Goal: Information Seeking & Learning: Learn about a topic

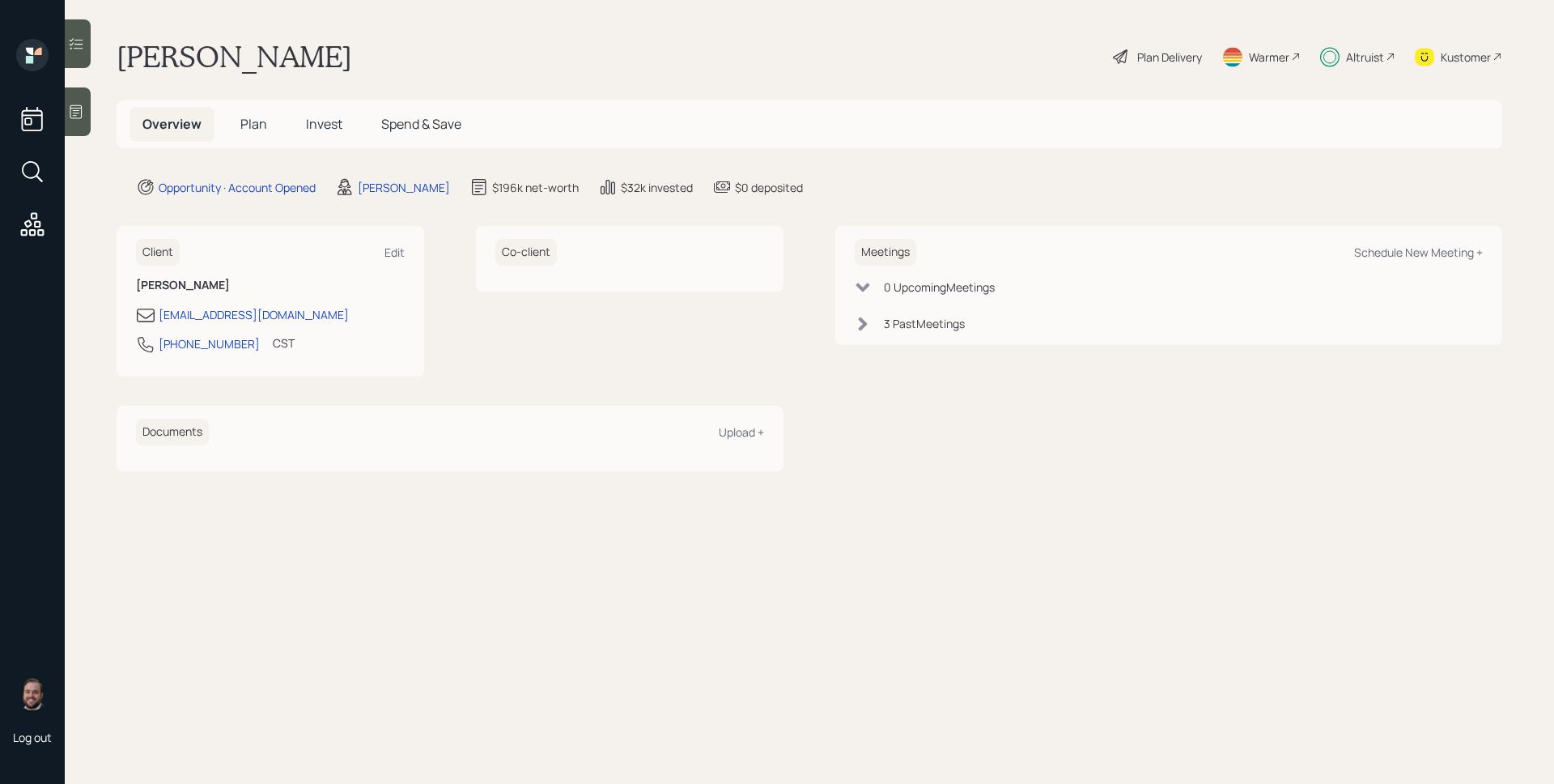
drag, startPoint x: 320, startPoint y: 117, endPoint x: 312, endPoint y: 122, distance: 9.4
click at [321, 117] on span "Invest" at bounding box center [324, 123] width 37 height 18
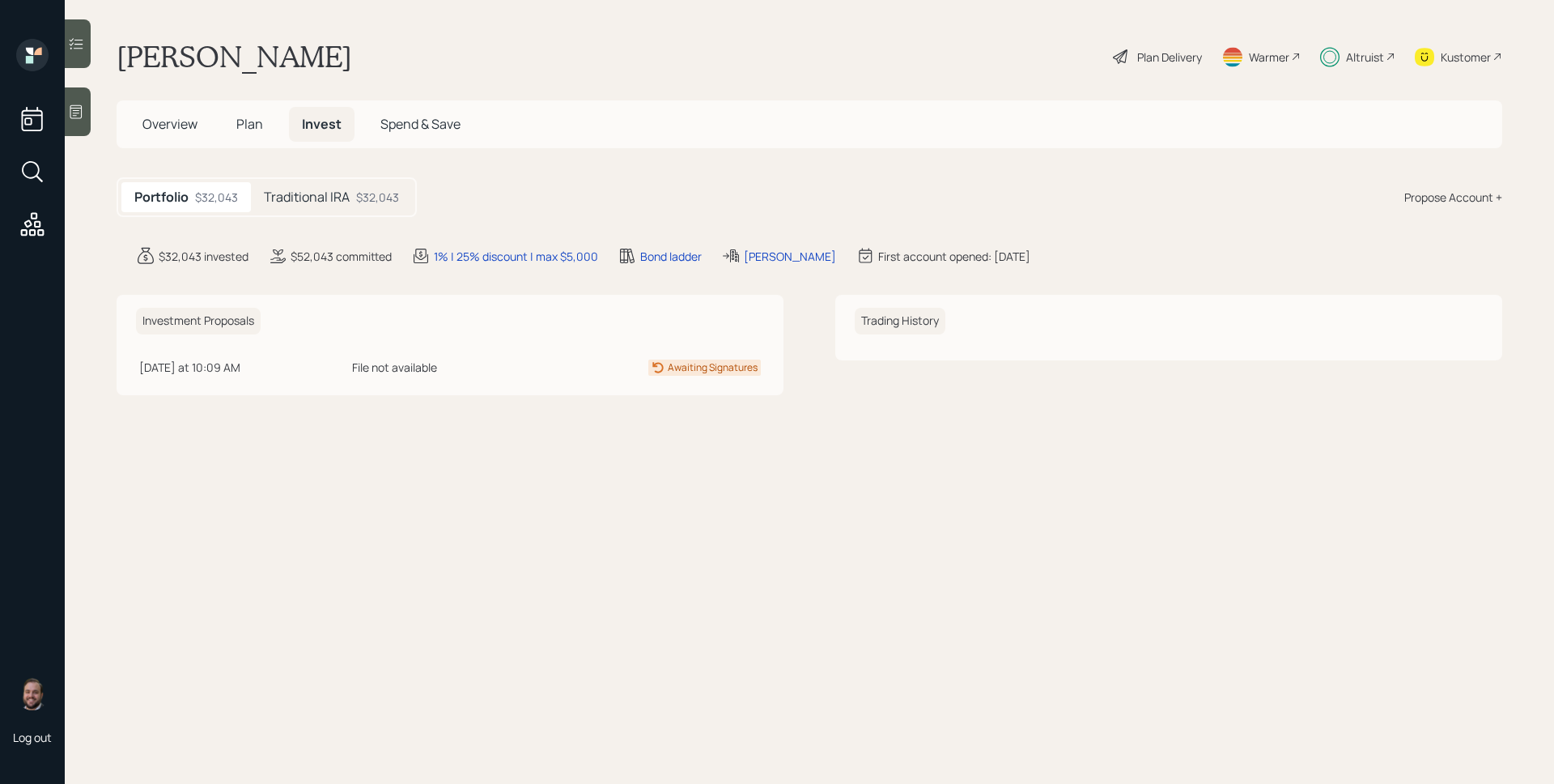
click at [355, 202] on div "Traditional IRA $32,043" at bounding box center [331, 198] width 161 height 30
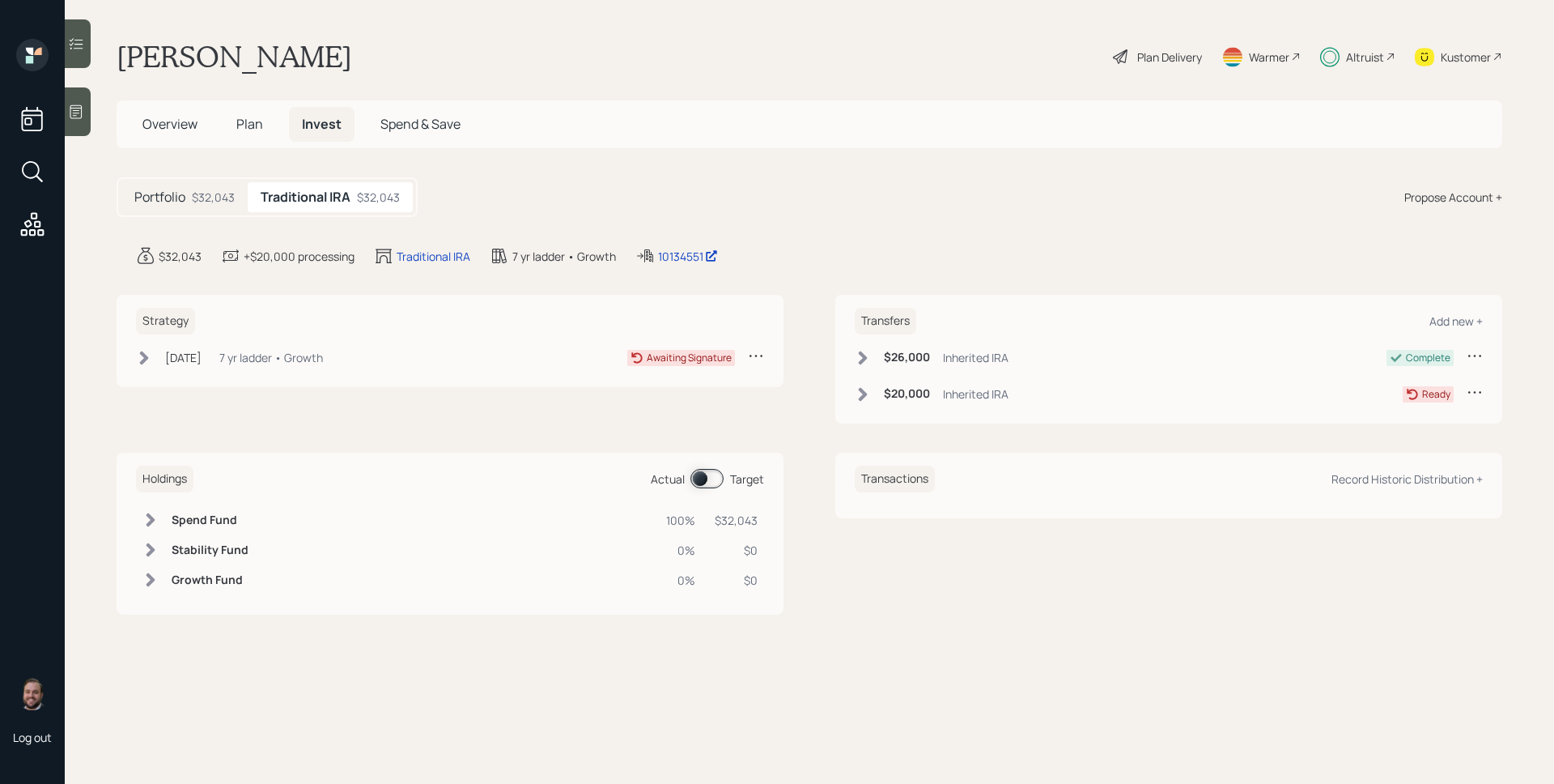
click at [245, 350] on div "7 yr ladder • Growth" at bounding box center [271, 358] width 104 height 17
click at [333, 370] on div "Jul 14, 2025 Monday, July 14, 2025 5:51 PM EDT 7 yr ladder • Growth Awaiting Si…" at bounding box center [449, 360] width 628 height 26
click at [285, 354] on div "7 yr ladder • Growth" at bounding box center [271, 358] width 104 height 17
